Goal: Information Seeking & Learning: Check status

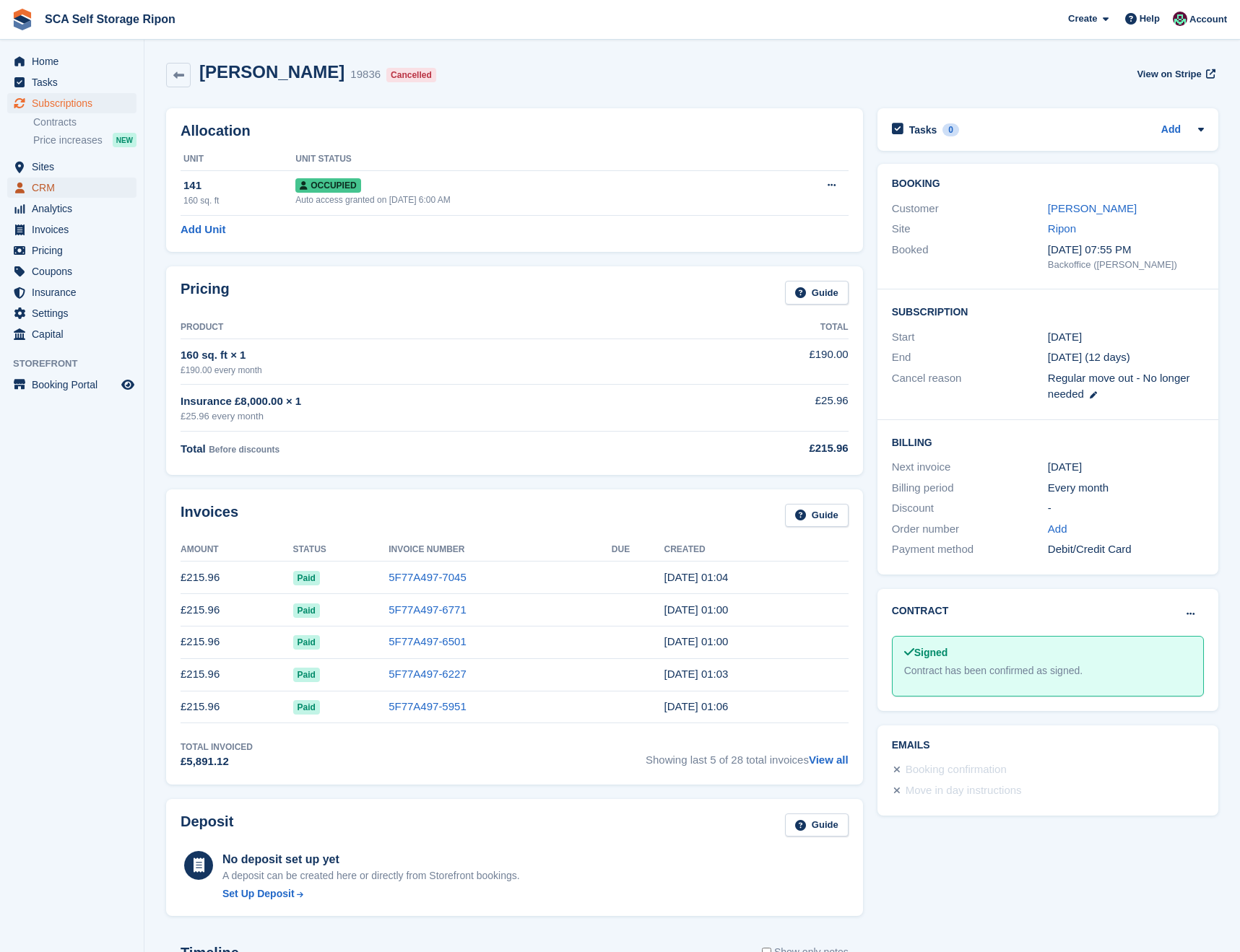
click at [53, 184] on span "CRM" at bounding box center [76, 187] width 87 height 20
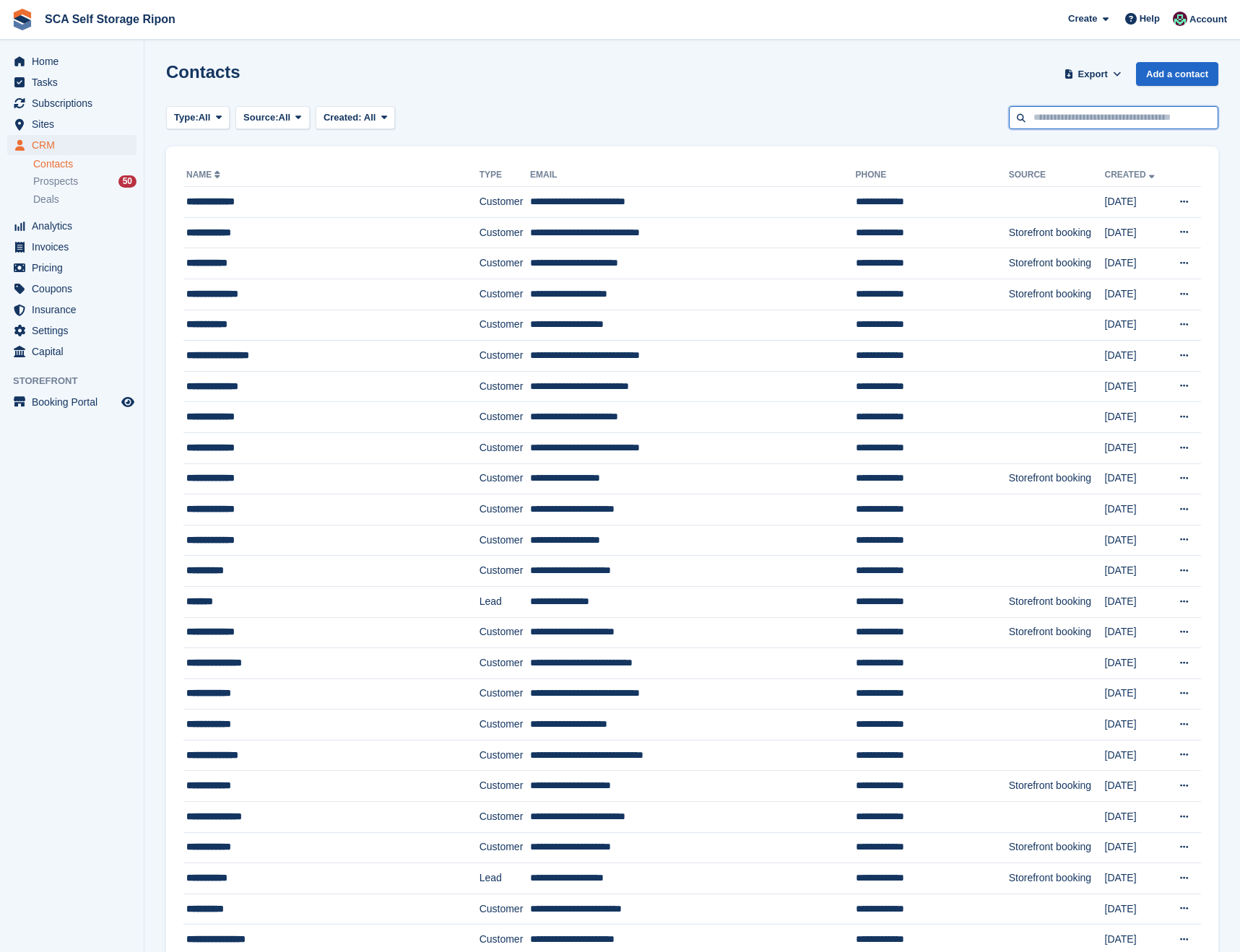
click at [1081, 111] on input "text" at bounding box center [1113, 117] width 209 height 24
type input "****"
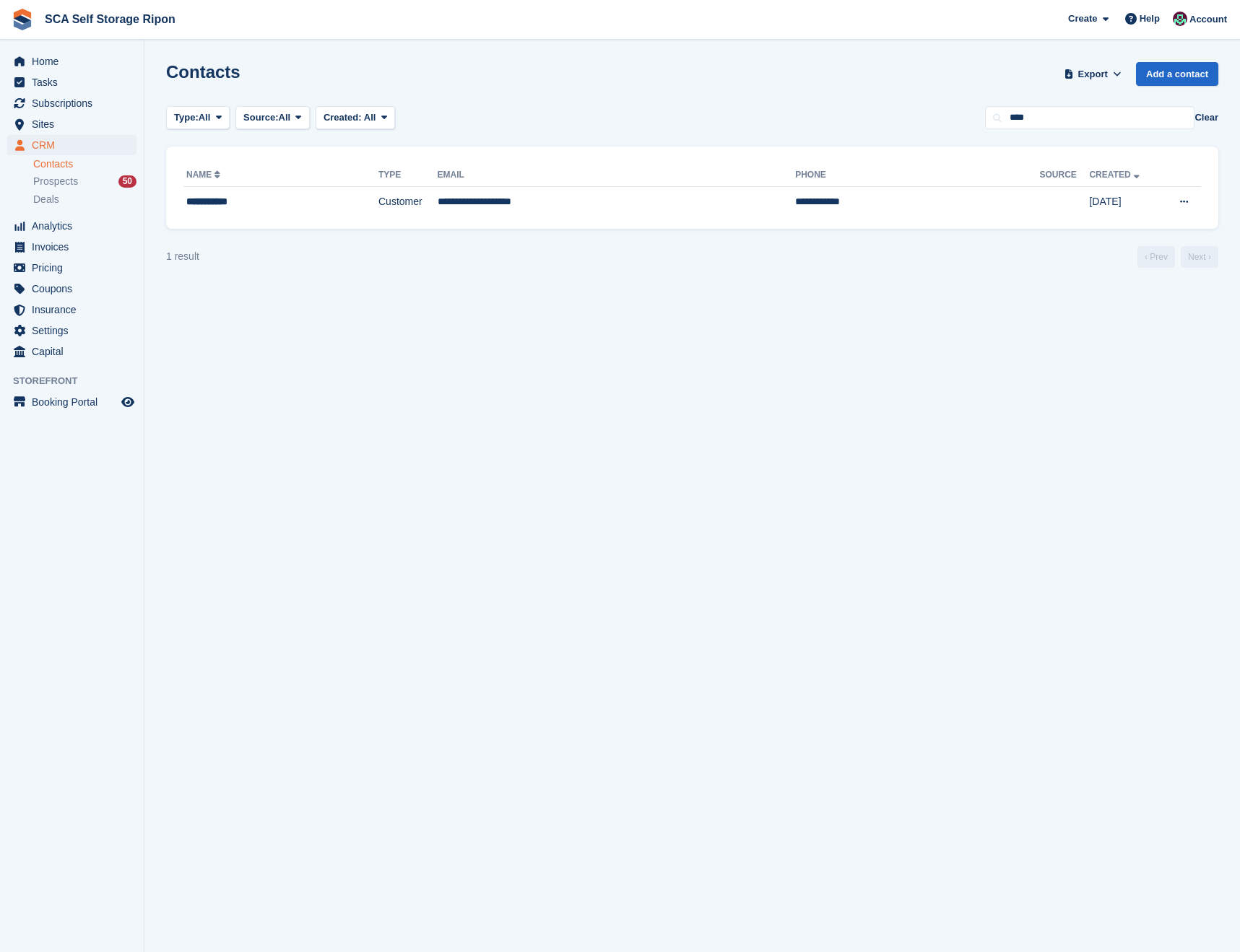
click at [596, 220] on div "**********" at bounding box center [692, 187] width 1053 height 82
click at [596, 208] on td "**********" at bounding box center [616, 203] width 358 height 30
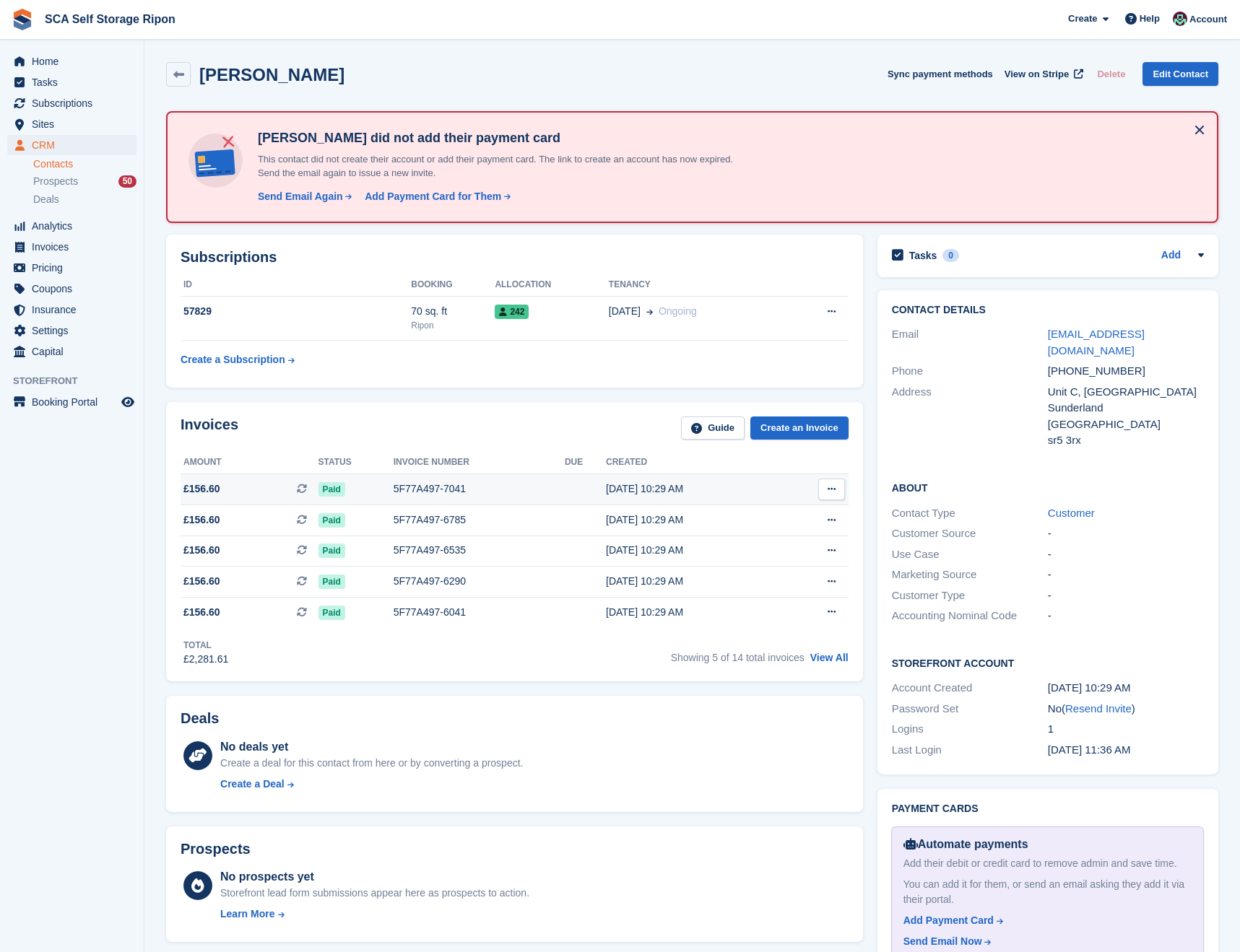
click at [830, 490] on icon at bounding box center [831, 489] width 8 height 9
click at [785, 530] on p "View on Stripe" at bounding box center [775, 538] width 126 height 23
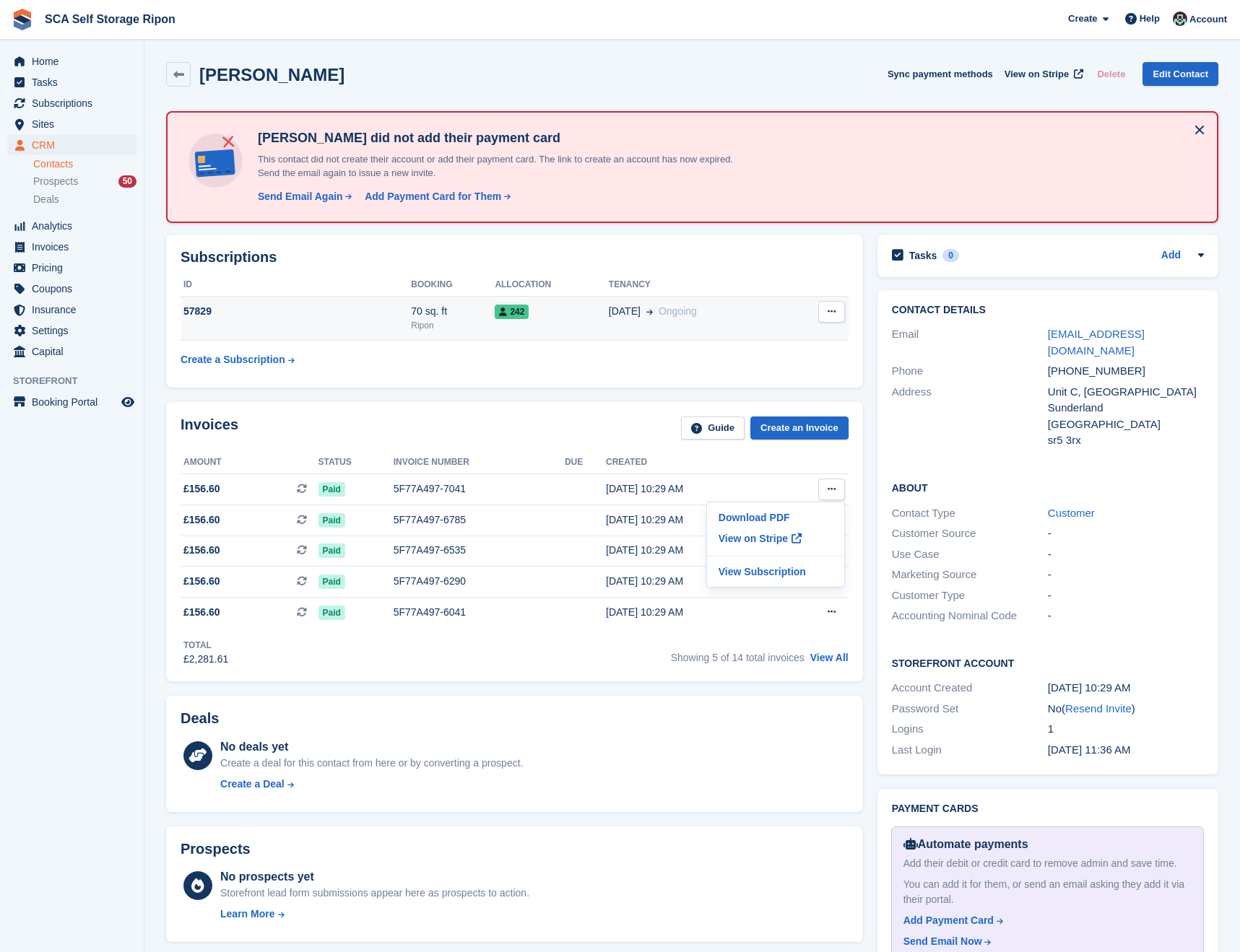
click at [558, 318] on div "242" at bounding box center [552, 311] width 114 height 15
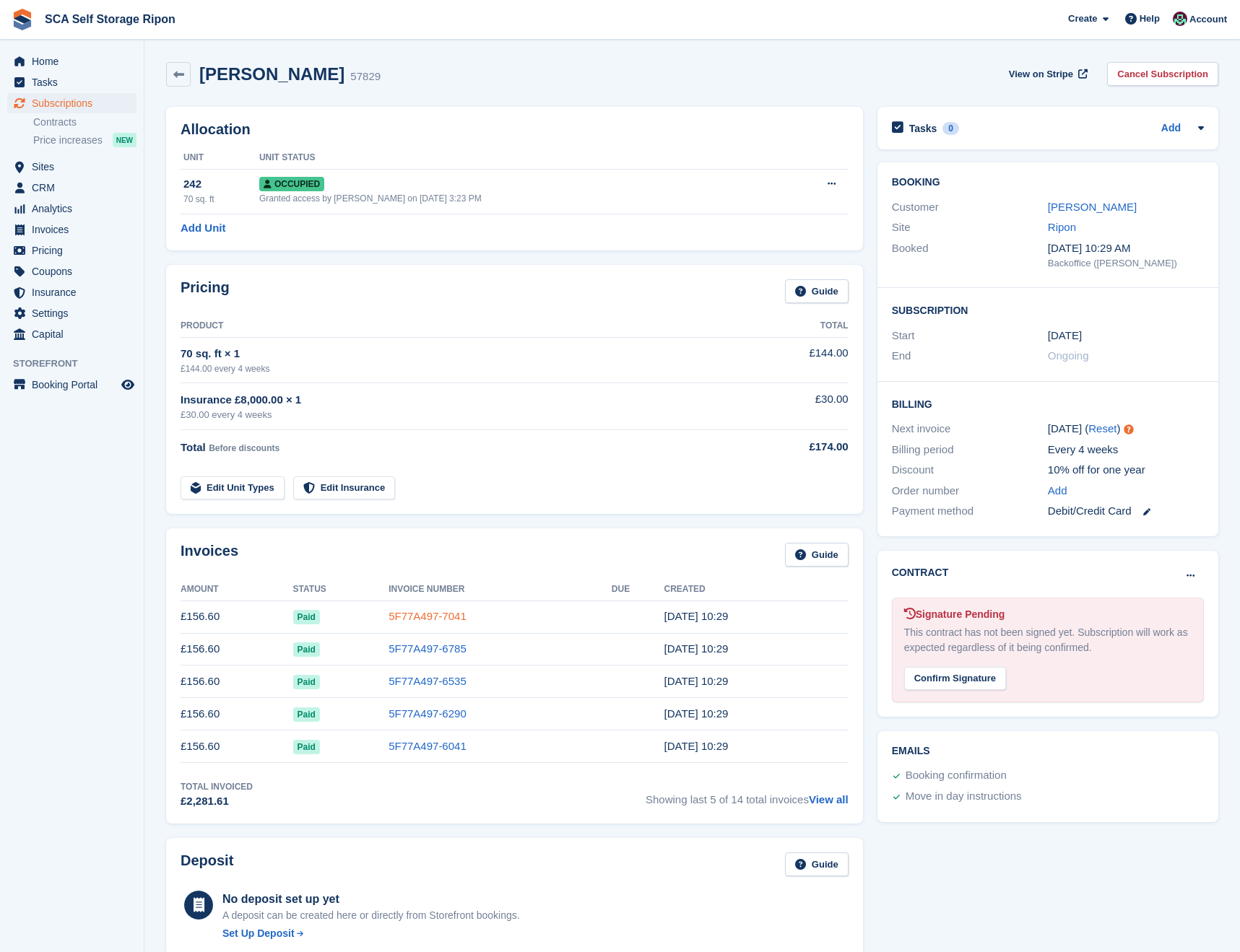
drag, startPoint x: 410, startPoint y: 620, endPoint x: 484, endPoint y: 589, distance: 80.2
click at [410, 620] on link "5F77A497-7041" at bounding box center [427, 616] width 78 height 12
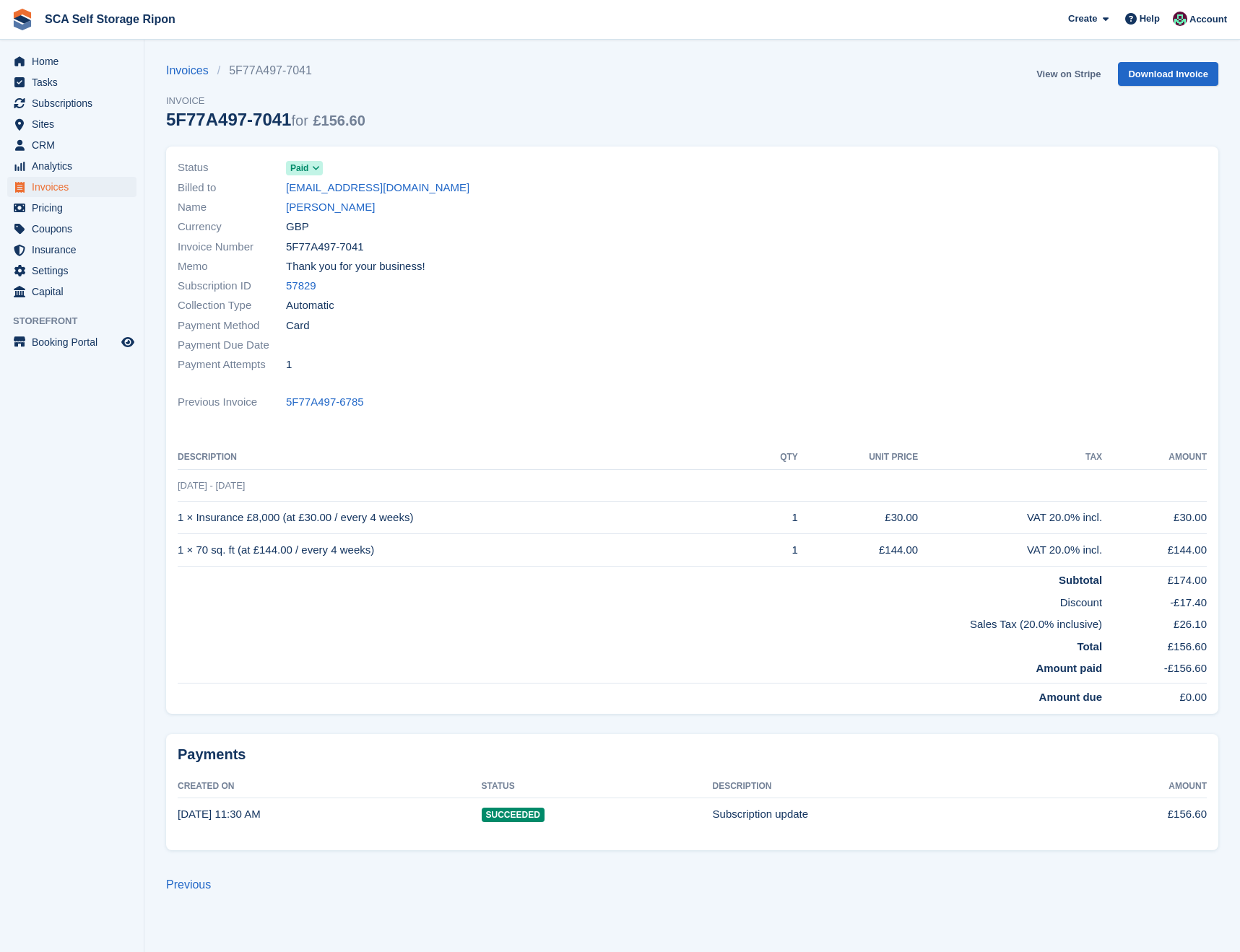
click at [1085, 68] on link "View on Stripe" at bounding box center [1069, 74] width 76 height 24
click at [340, 212] on link "David Maull" at bounding box center [330, 208] width 89 height 17
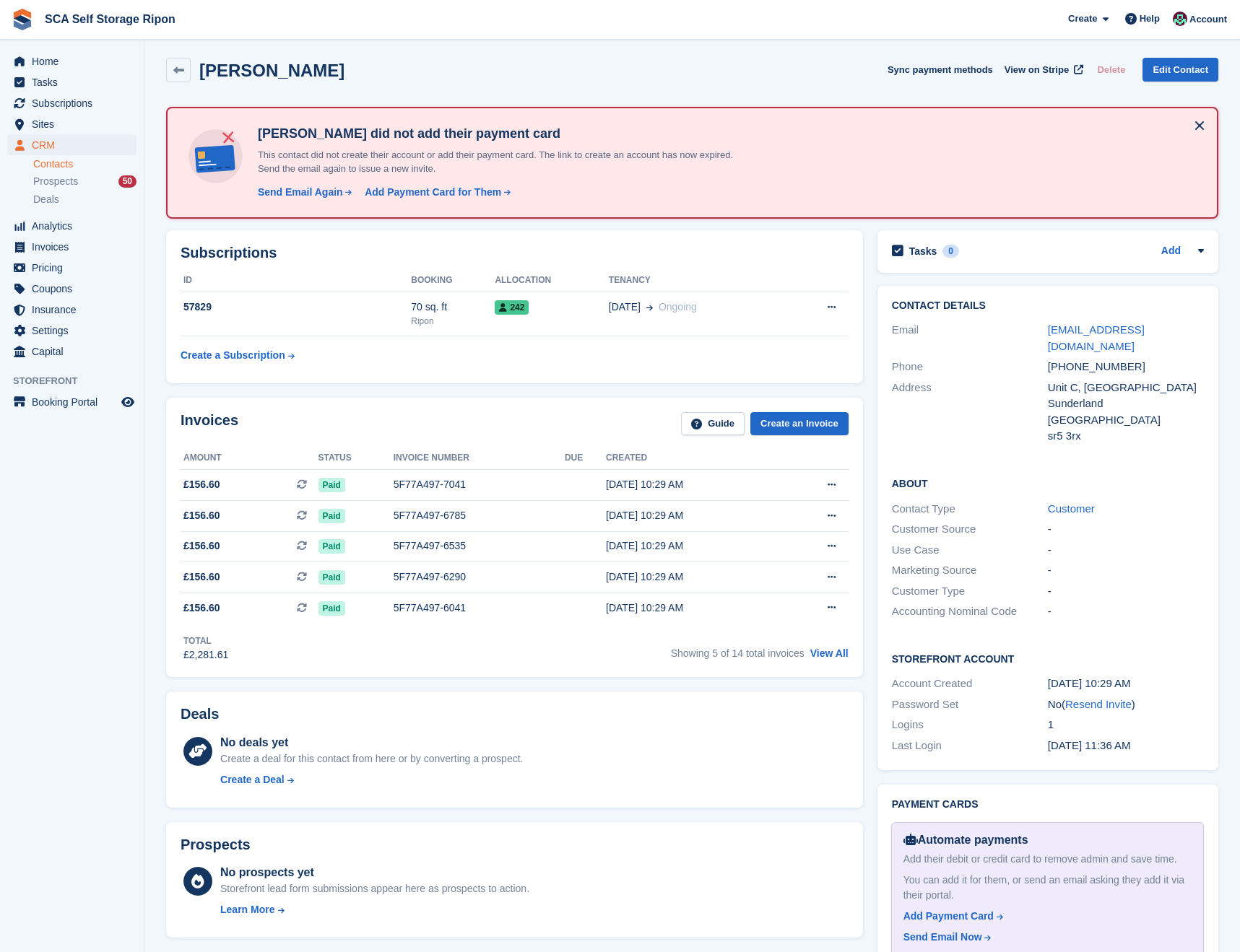
scroll to position [6, 0]
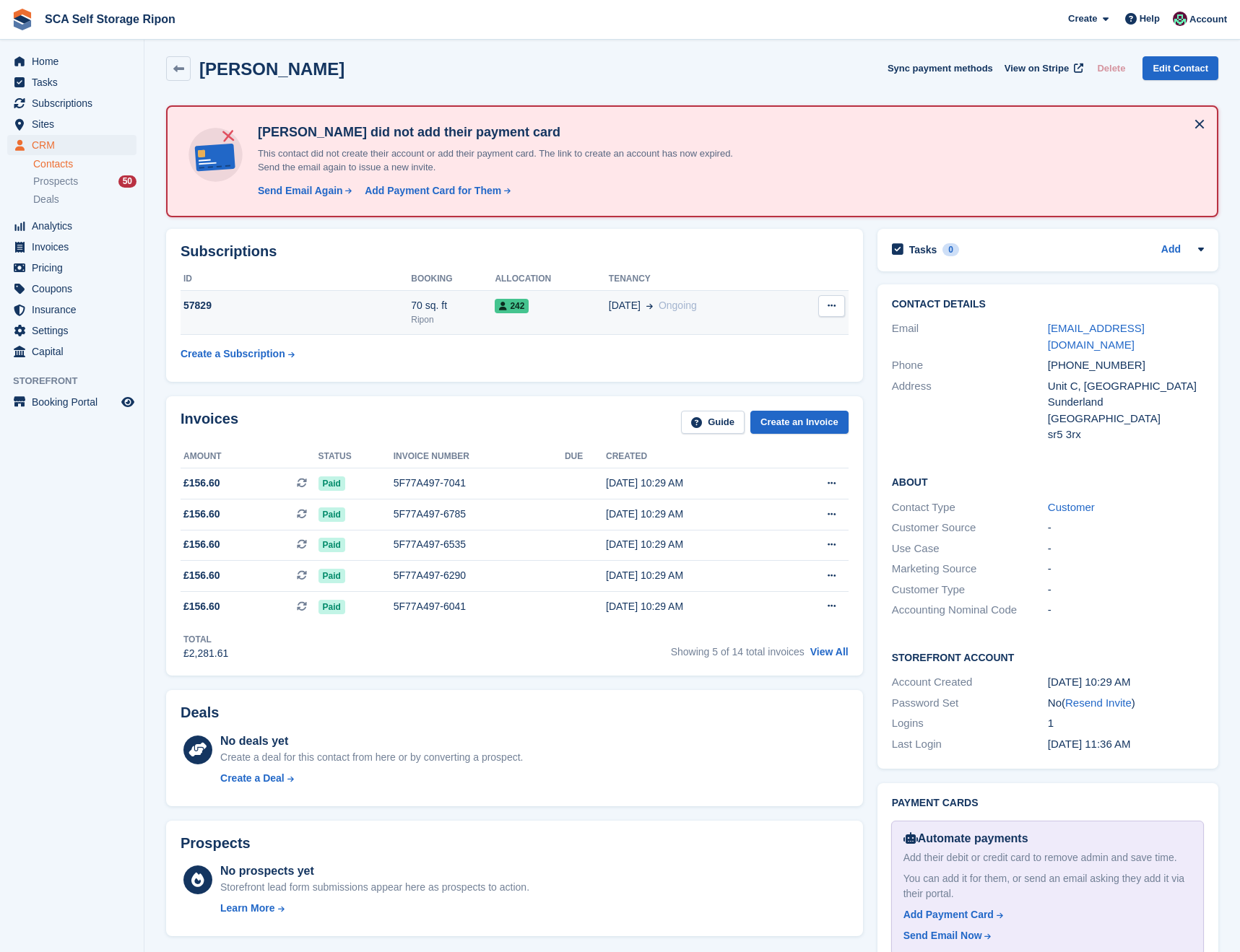
click at [566, 312] on div "242" at bounding box center [552, 306] width 114 height 15
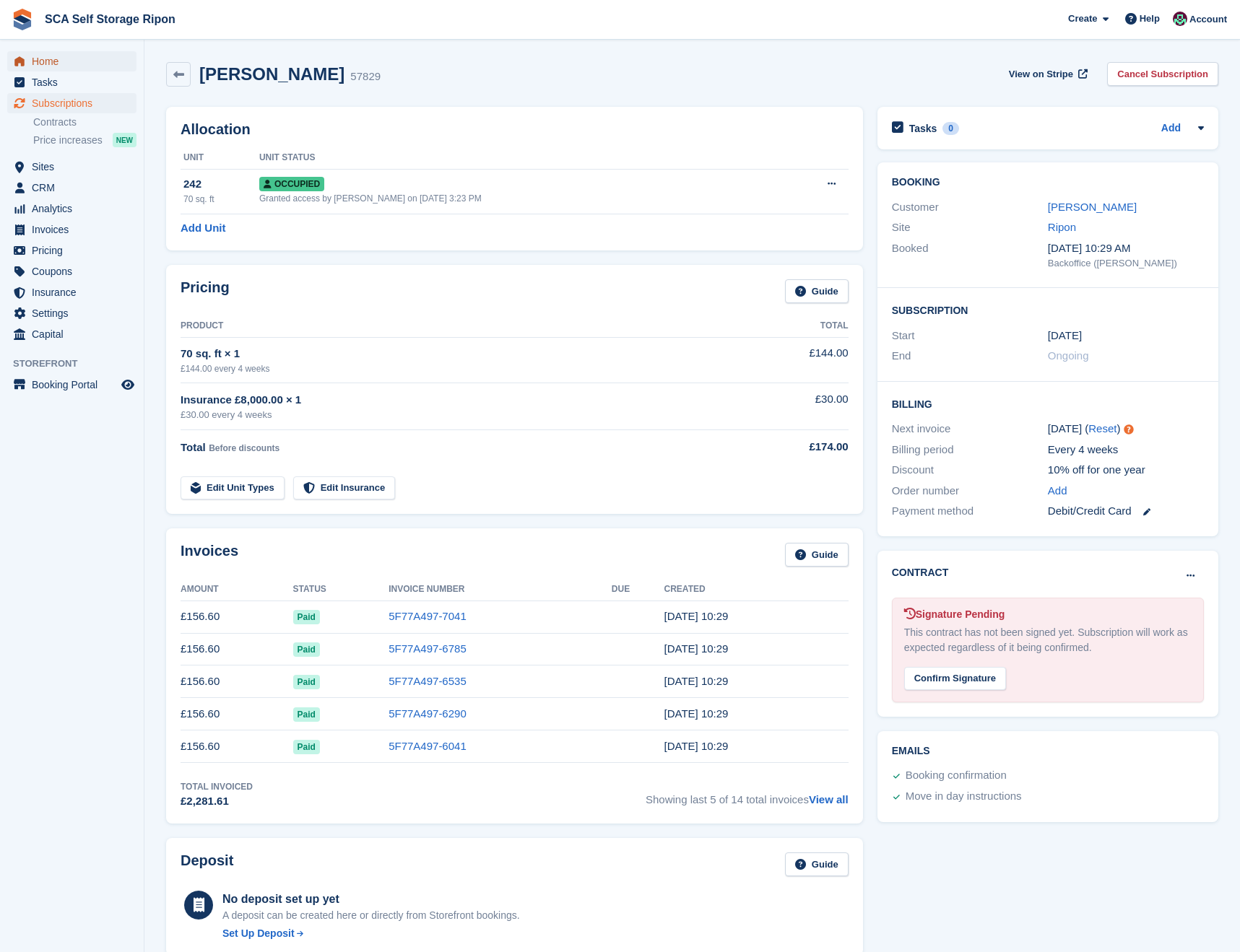
click at [47, 58] on span "Home" at bounding box center [76, 61] width 87 height 20
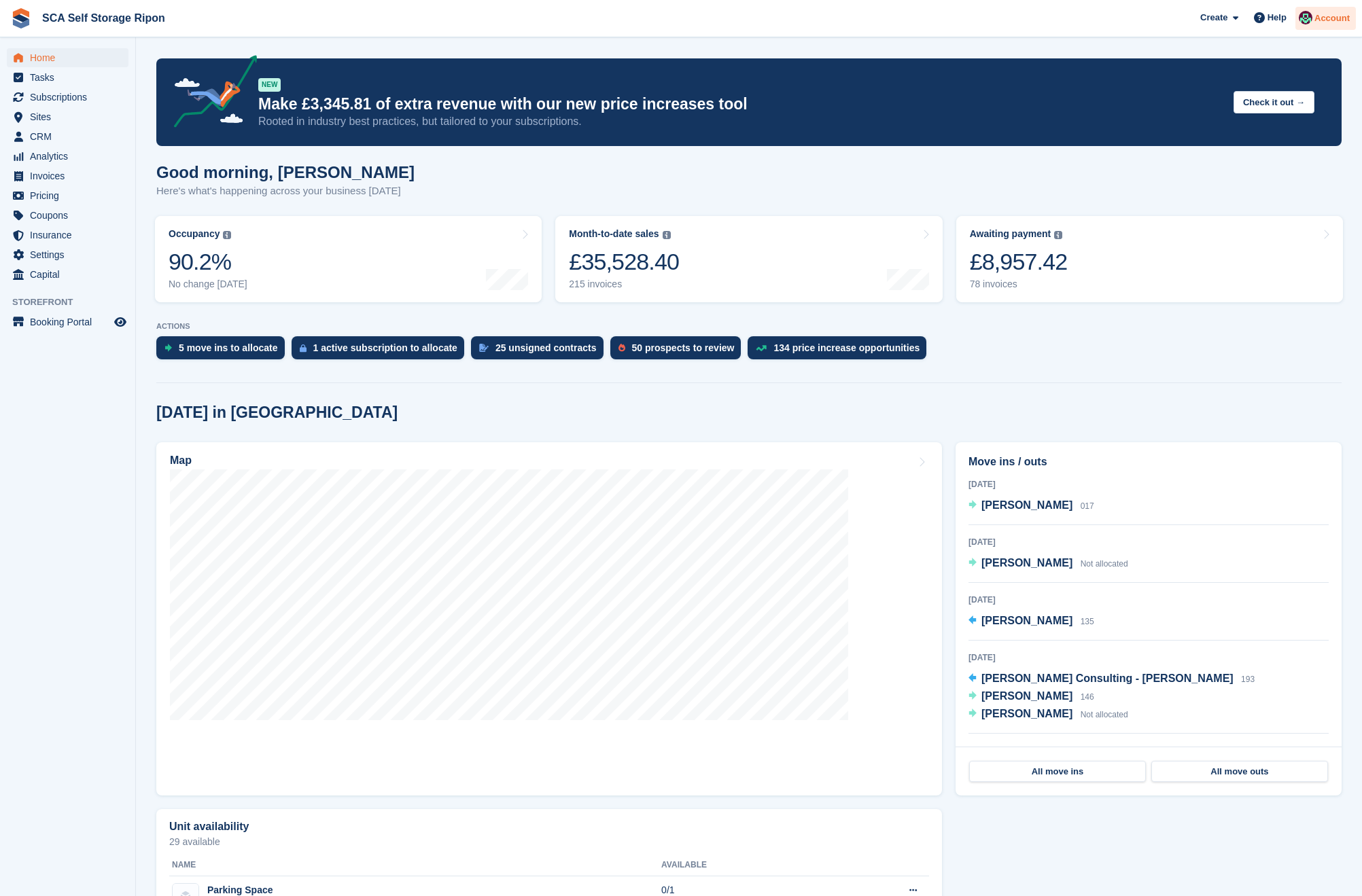
click at [1166, 17] on span "Account" at bounding box center [1332, 18] width 36 height 13
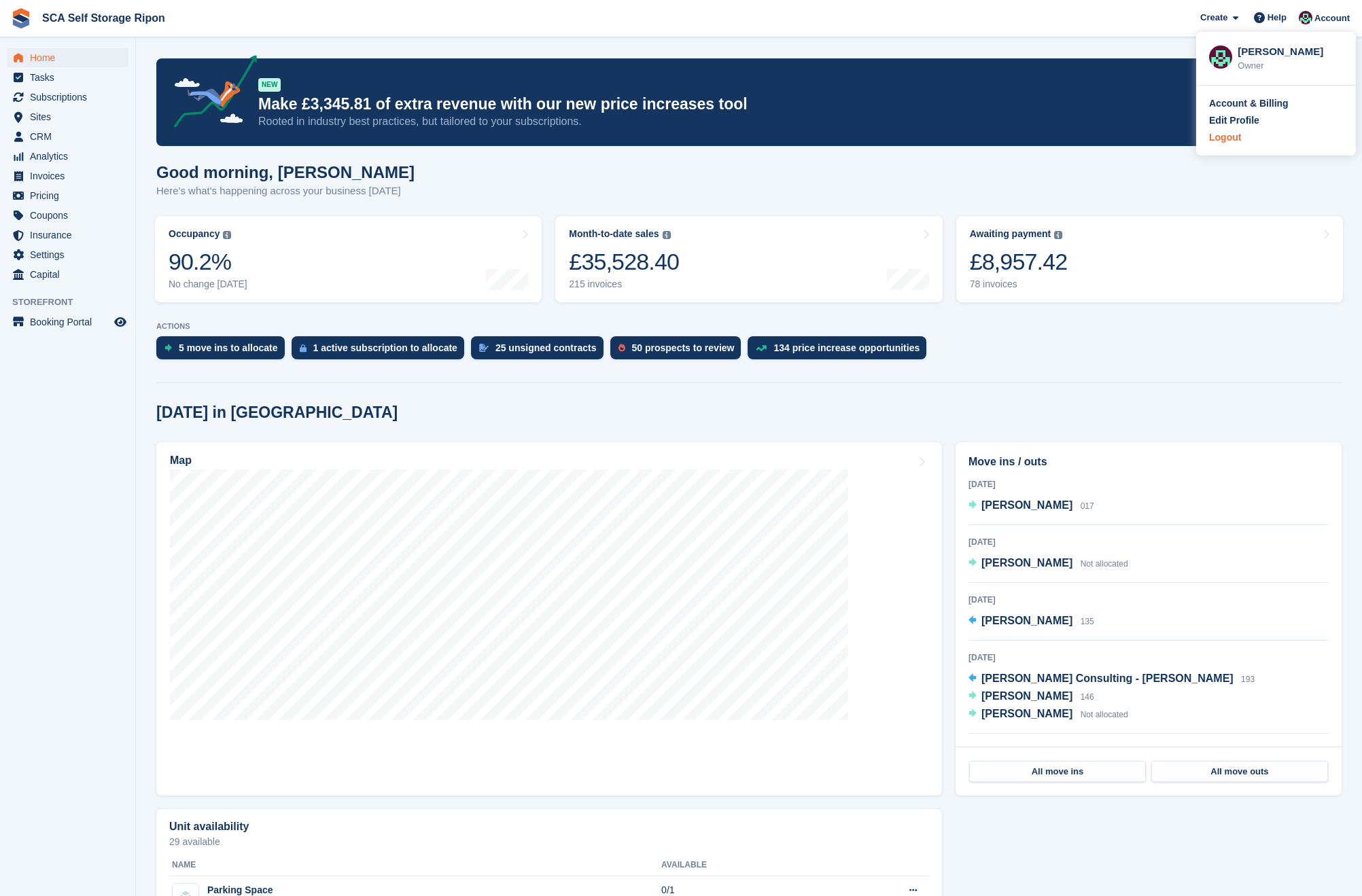
click at [1166, 141] on div "Logout" at bounding box center [1225, 137] width 32 height 14
